Goal: Task Accomplishment & Management: Use online tool/utility

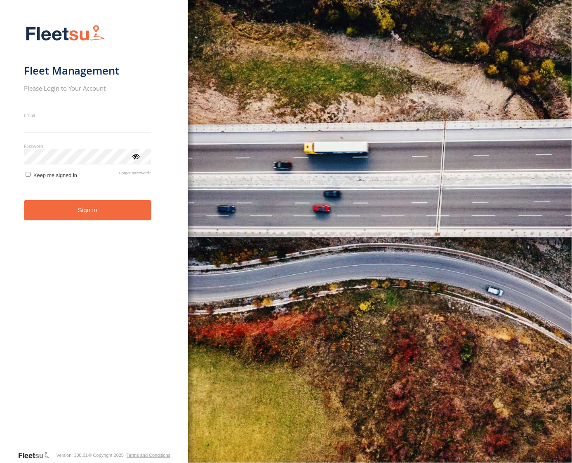
click at [89, 220] on form "Fleet Management Please Login to Your Account Email Enter a valid login email a…" at bounding box center [94, 235] width 141 height 431
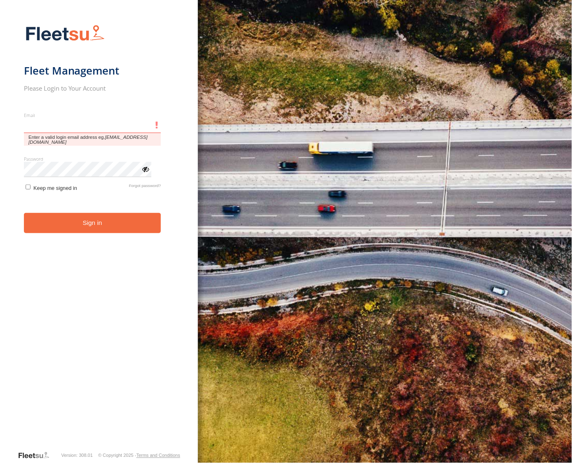
type input "**********"
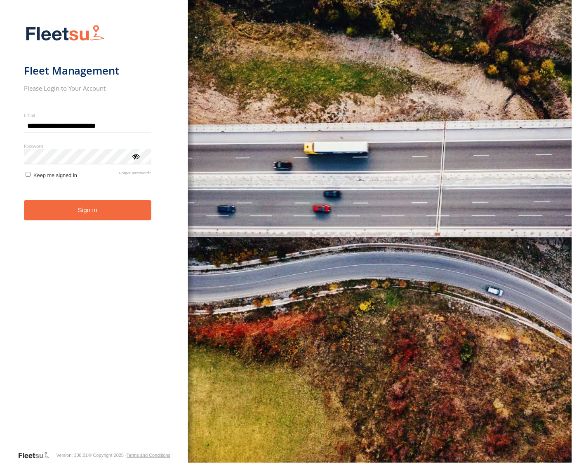
click at [91, 213] on button "Sign in" at bounding box center [87, 210] width 127 height 20
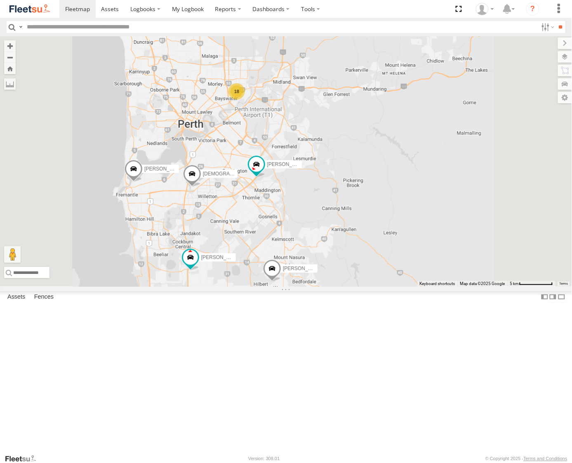
click at [344, 287] on div "Luke Kossenberg - 1IFQ597 - 0448 957 648 Matthew Robinson - 1HVJ177 Syed Mustaf…" at bounding box center [286, 161] width 572 height 251
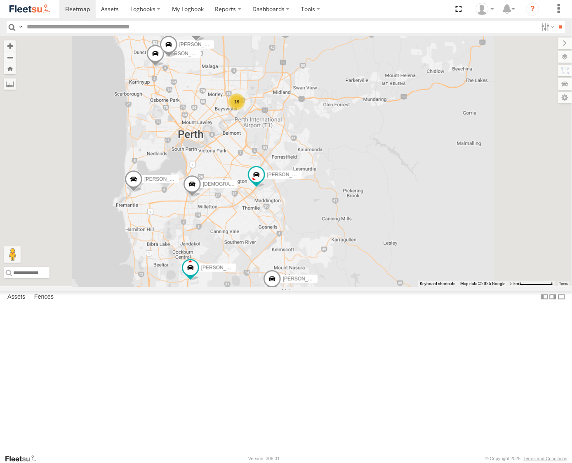
click at [245, 110] on div "18" at bounding box center [236, 102] width 16 height 16
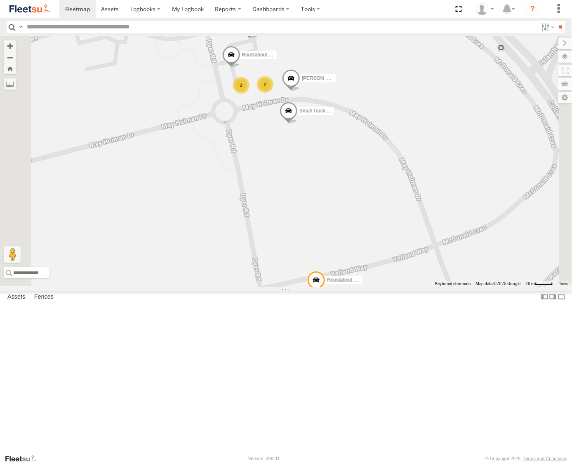
click at [325, 293] on span at bounding box center [316, 282] width 18 height 22
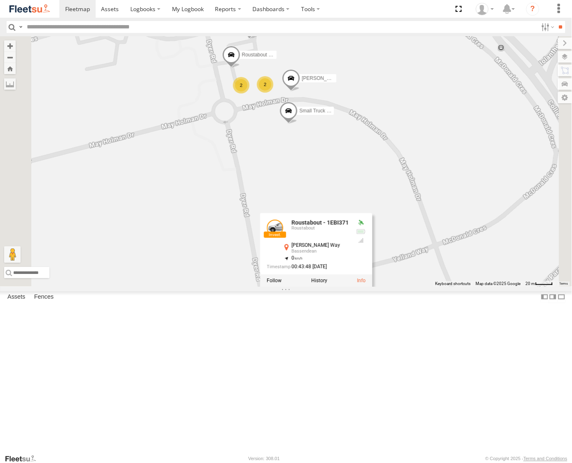
click at [307, 287] on div "Luke Kossenberg - 1IFQ597 - 0448 957 648 Matthew Robinson - 1HVJ177 Syed Mustaf…" at bounding box center [286, 161] width 572 height 251
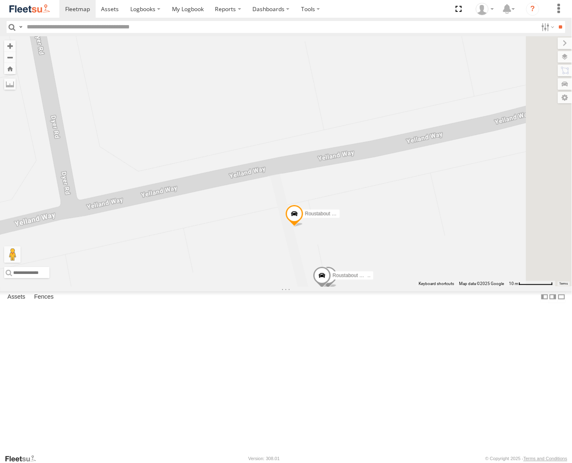
drag, startPoint x: 433, startPoint y: 391, endPoint x: 419, endPoint y: 349, distance: 44.3
click at [419, 287] on div "Luke Kossenberg - 1IFQ597 - 0448 957 648 Matthew Robinson - 1HVJ177 Syed Mustaf…" at bounding box center [286, 161] width 572 height 251
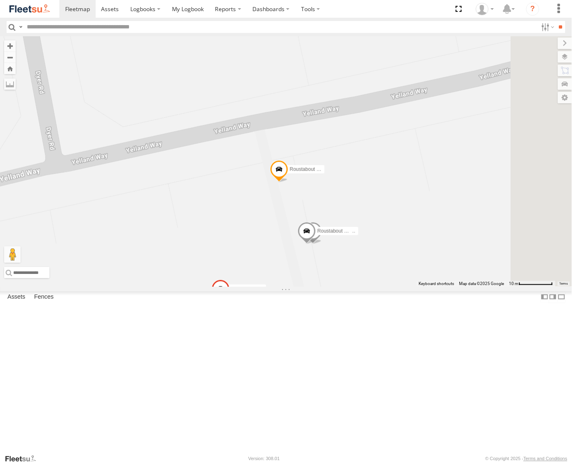
click at [315, 244] on span at bounding box center [306, 233] width 18 height 22
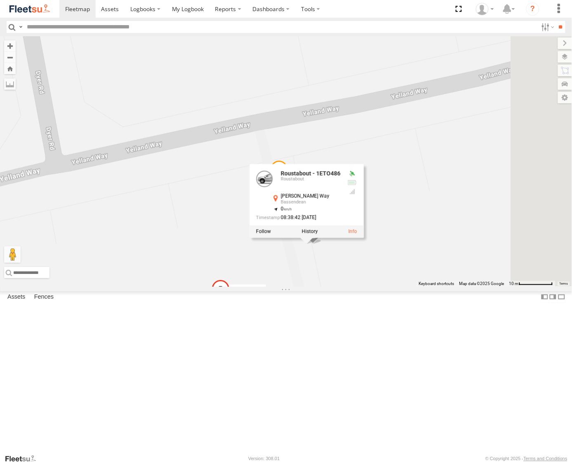
drag, startPoint x: 422, startPoint y: 366, endPoint x: 424, endPoint y: 350, distance: 15.9
click at [422, 287] on div "Luke Kossenberg - 1IFQ597 - 0448 957 648 Matthew Robinson - 1HVJ177 Syed Mustaf…" at bounding box center [286, 161] width 572 height 251
click at [426, 287] on div "Luke Kossenberg - 1IFQ597 - 0448 957 648 Matthew Robinson - 1HVJ177 Syed Mustaf…" at bounding box center [286, 161] width 572 height 251
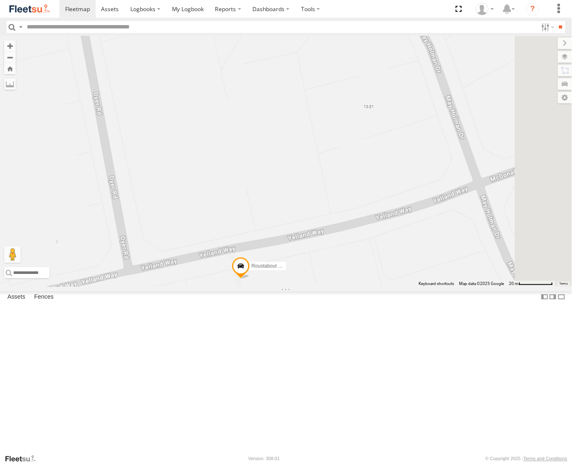
drag, startPoint x: 368, startPoint y: 126, endPoint x: 297, endPoint y: 361, distance: 244.8
click at [296, 287] on div "Luke Kossenberg - 1IFQ597 - 0448 957 648 Matthew Robinson - 1HVJ177 Syed Mustaf…" at bounding box center [286, 161] width 572 height 251
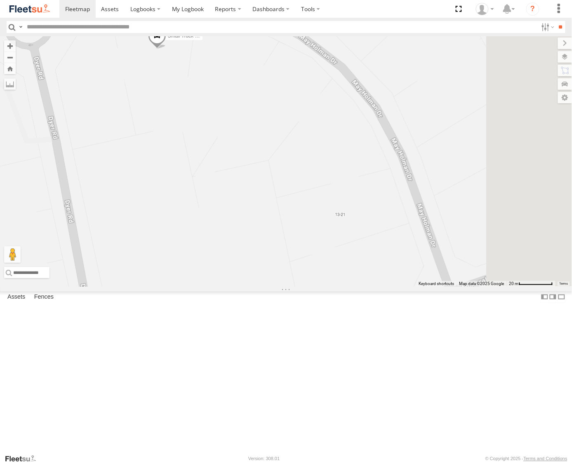
click at [312, 287] on div "Luke Kossenberg - 1IFQ597 - 0448 957 648 Matthew Robinson - 1HVJ177 Syed Mustaf…" at bounding box center [286, 161] width 572 height 251
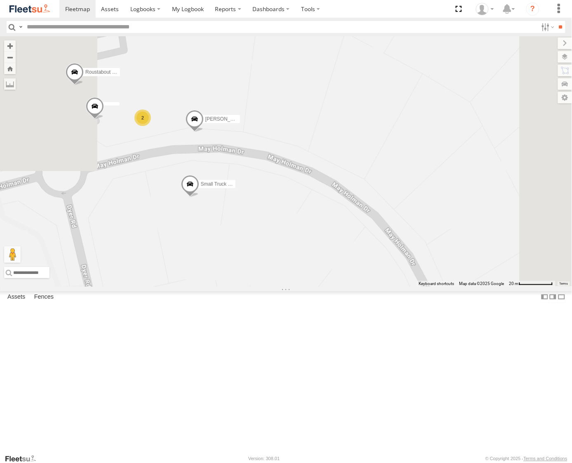
click at [151, 126] on div "2" at bounding box center [142, 118] width 16 height 16
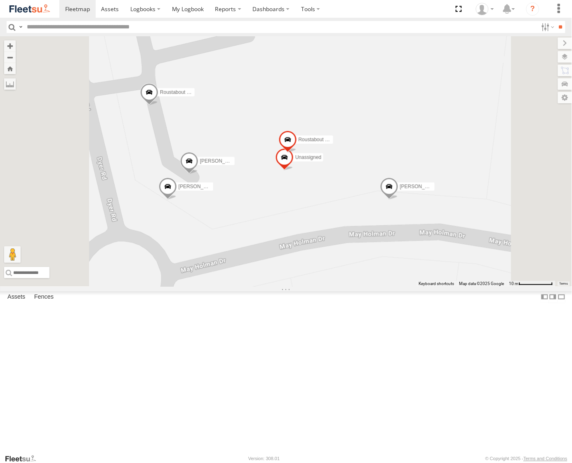
click at [296, 153] on span at bounding box center [287, 142] width 18 height 22
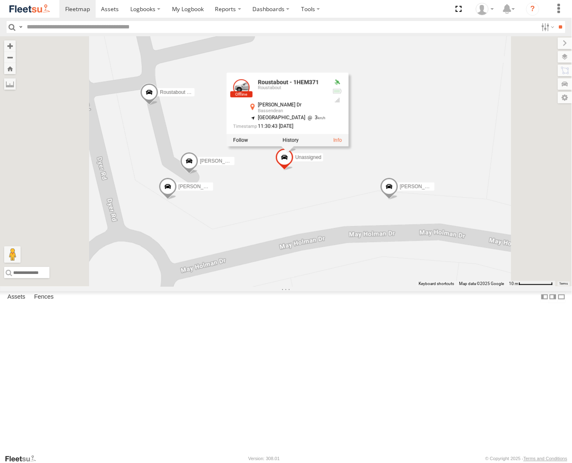
click at [344, 271] on div "Luke Kossenberg - 1IFQ597 - 0448 957 648 Matthew Robinson - 1HVJ177 Syed Mustaf…" at bounding box center [286, 161] width 572 height 251
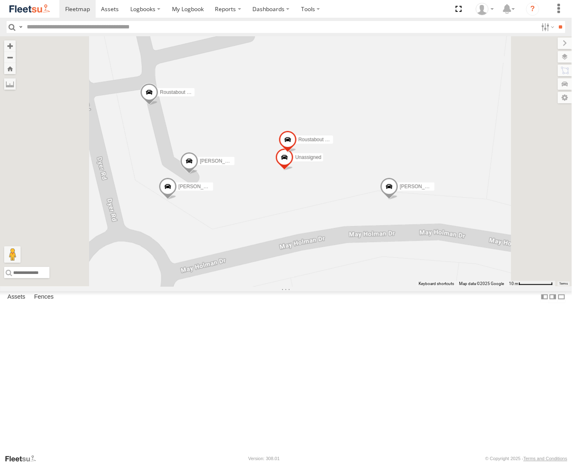
click at [158, 106] on span at bounding box center [149, 95] width 18 height 22
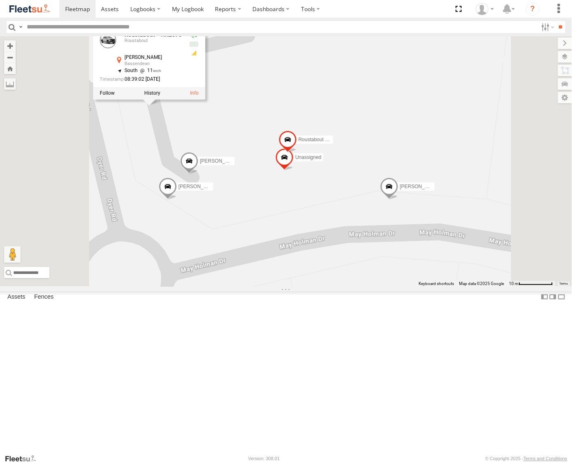
click at [360, 195] on div "Luke Kossenberg - 1IFQ597 - 0448 957 648 Matthew Robinson - 1HVJ177 Syed Mustaf…" at bounding box center [286, 161] width 572 height 251
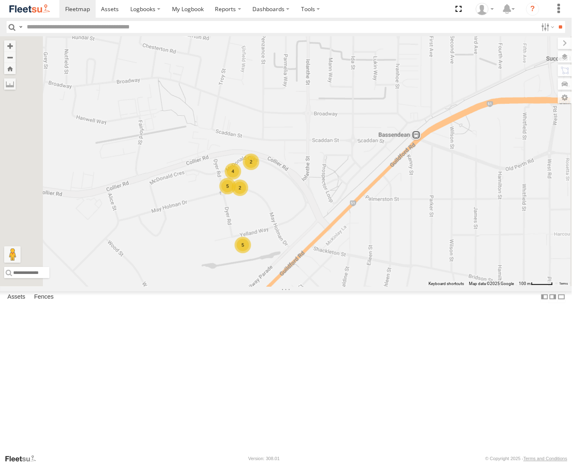
drag, startPoint x: 329, startPoint y: 130, endPoint x: 330, endPoint y: 231, distance: 101.4
click at [330, 231] on div "Luke Kossenberg - 1IFQ597 - 0448 957 648 Matthew Robinson - 1HVJ177 Syed Mustaf…" at bounding box center [286, 161] width 572 height 251
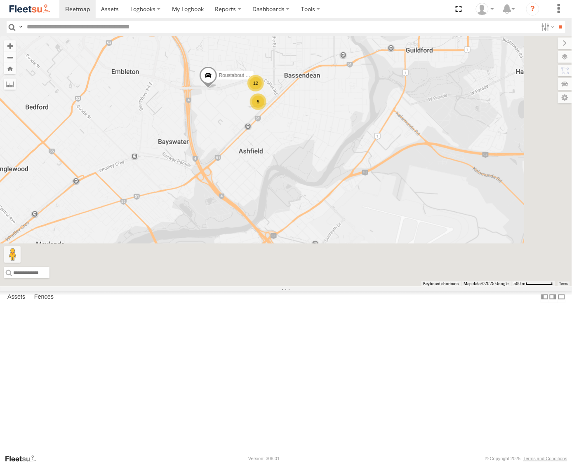
drag, startPoint x: 417, startPoint y: 365, endPoint x: 378, endPoint y: 220, distance: 150.2
click at [378, 220] on div "12 5 Roustabout - 1IKE578" at bounding box center [286, 161] width 572 height 251
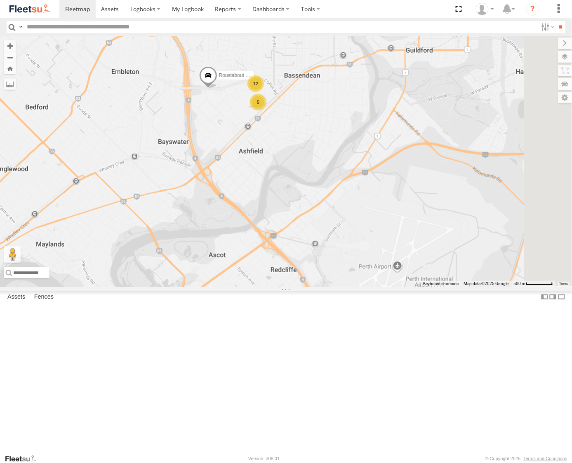
click at [217, 89] on span at bounding box center [208, 77] width 18 height 22
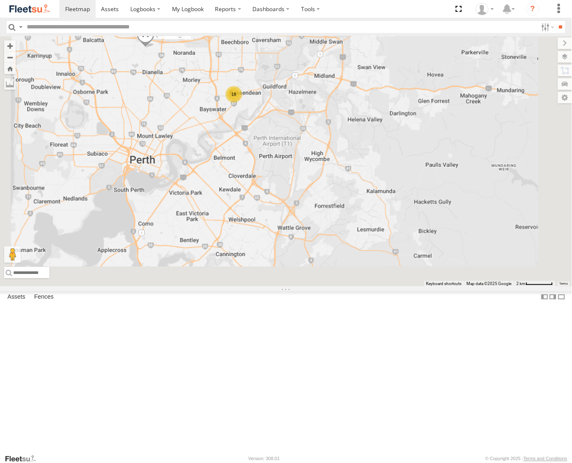
drag, startPoint x: 398, startPoint y: 404, endPoint x: 377, endPoint y: 243, distance: 162.5
click at [377, 243] on div "18 Wayne Pike - 1IEJ853 - 0431 343 641 Brendon Smith - 1GFS603 Gavin Denney - 1…" at bounding box center [286, 161] width 572 height 251
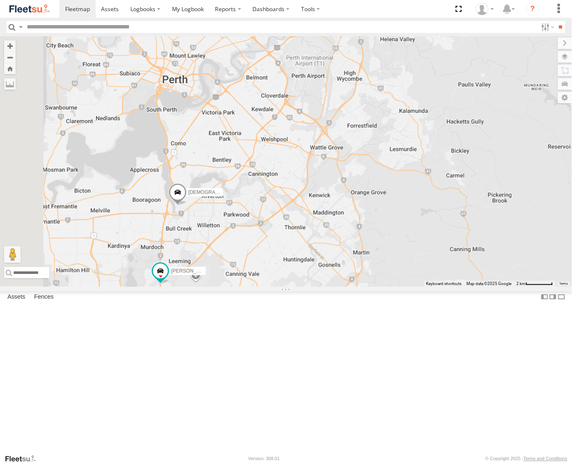
drag, startPoint x: 330, startPoint y: 341, endPoint x: 357, endPoint y: 306, distance: 43.8
click at [357, 287] on div "18 Wayne Pike - 1IEJ853 - 0431 343 641 Brendon Smith - 1GFS603 Gavin Denney - 1…" at bounding box center [286, 161] width 572 height 251
